Goal: Share content

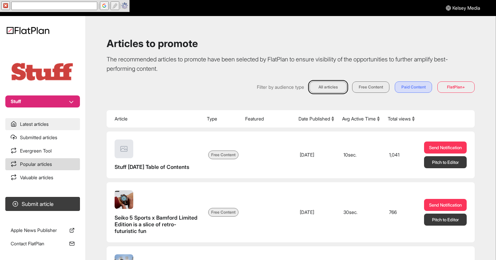
click at [49, 125] on link "Latest articles" at bounding box center [42, 124] width 75 height 12
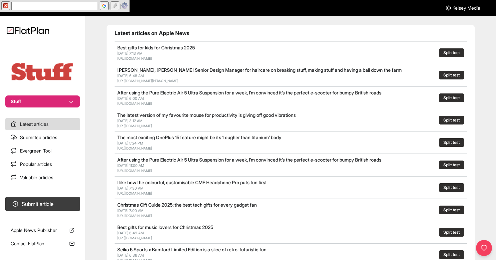
scroll to position [33, 0]
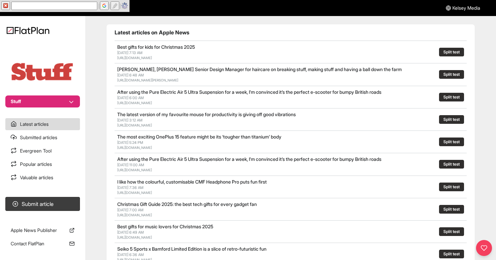
drag, startPoint x: 245, startPoint y: 175, endPoint x: 116, endPoint y: 171, distance: 129.0
click at [116, 171] on div "After using the Pure Electric Air 5 Ultra Suspension for a week, I’m convinced …" at bounding box center [291, 164] width 352 height 22
copy link "[URL][DOMAIN_NAME]"
drag, startPoint x: 115, startPoint y: 103, endPoint x: 381, endPoint y: 106, distance: 265.5
click at [381, 106] on div "After using the Pure Electric Air 5 Ultra Suspension for a week, I’m convinced …" at bounding box center [291, 97] width 352 height 22
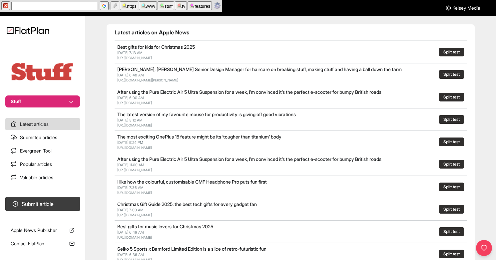
copy link "[URL][DOMAIN_NAME]"
click at [244, 50] on h2 "Best gifts for kids for Christmas 2025" at bounding box center [215, 47] width 196 height 7
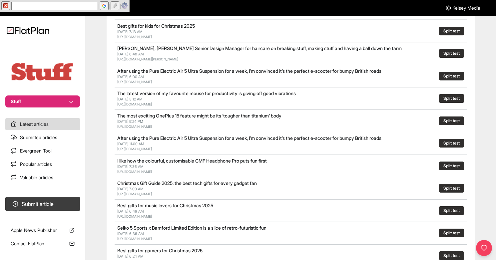
scroll to position [54, 0]
click at [101, 135] on div "Recent Articles Latest articles on Apple News Best gifts for kids for Christmas…" at bounding box center [290, 233] width 395 height 527
